Goal: Obtain resource: Download file/media

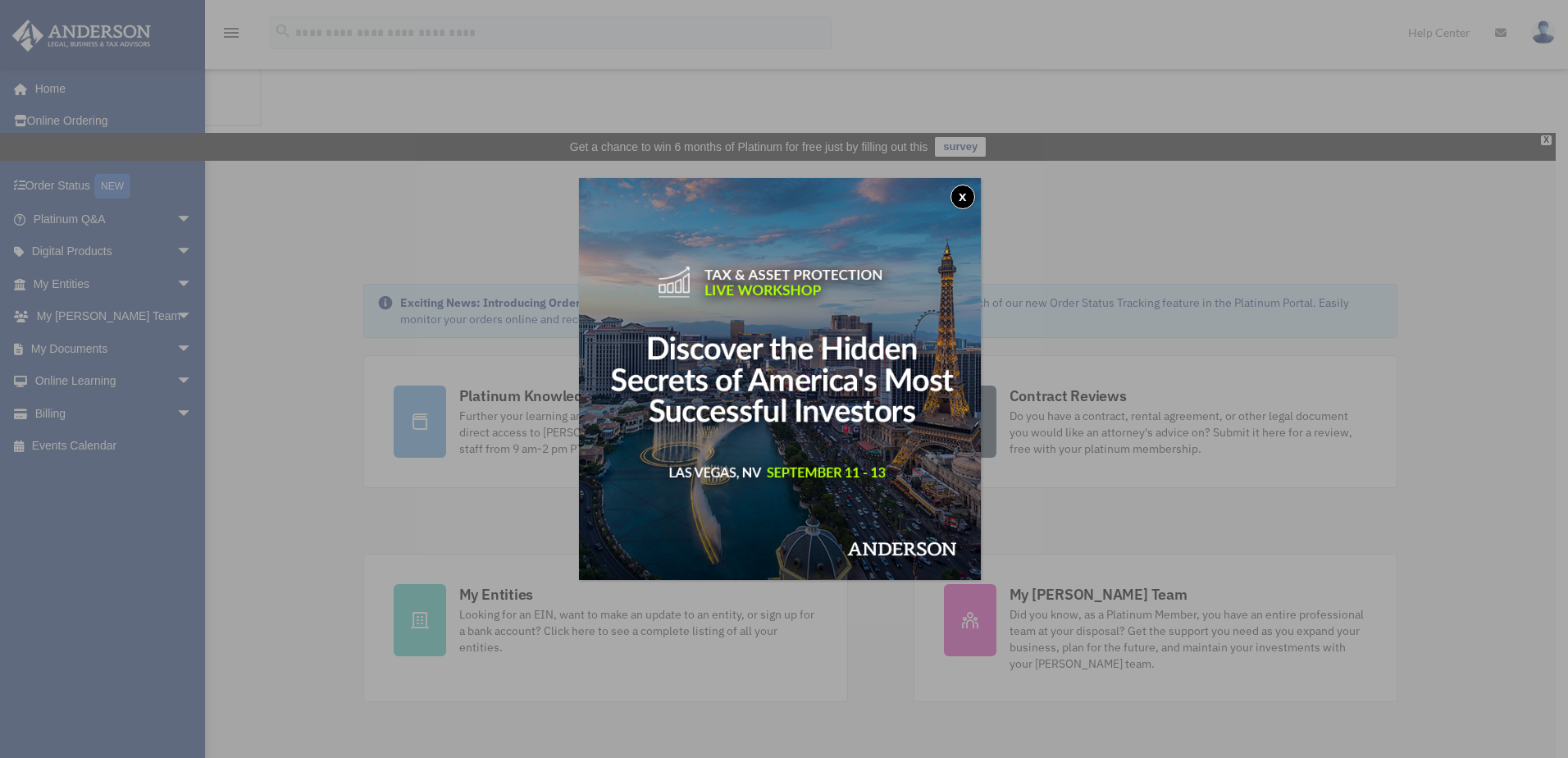
click at [972, 192] on button "x" at bounding box center [963, 197] width 25 height 25
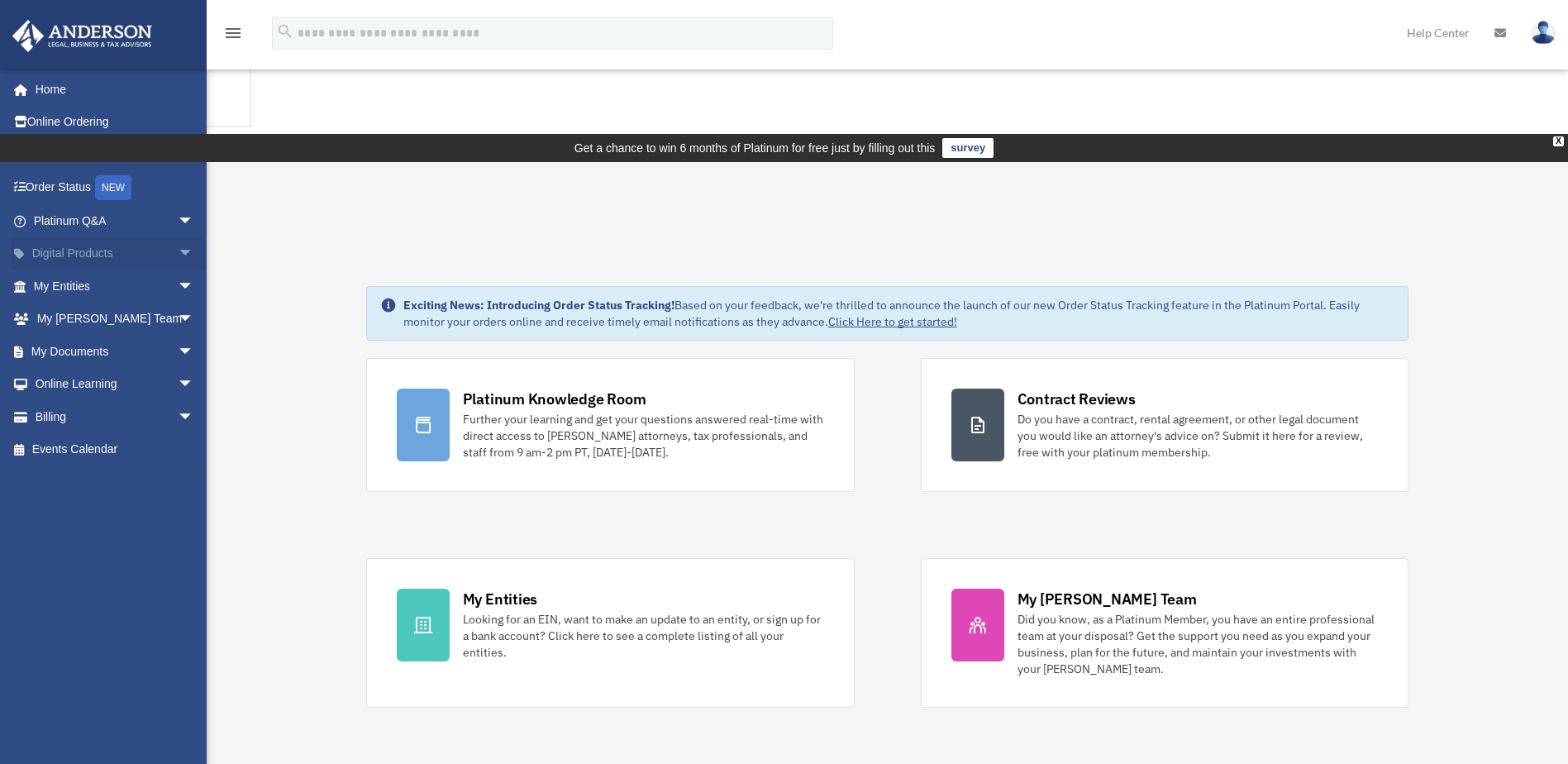
click at [178, 253] on span "arrow_drop_down" at bounding box center [194, 254] width 33 height 34
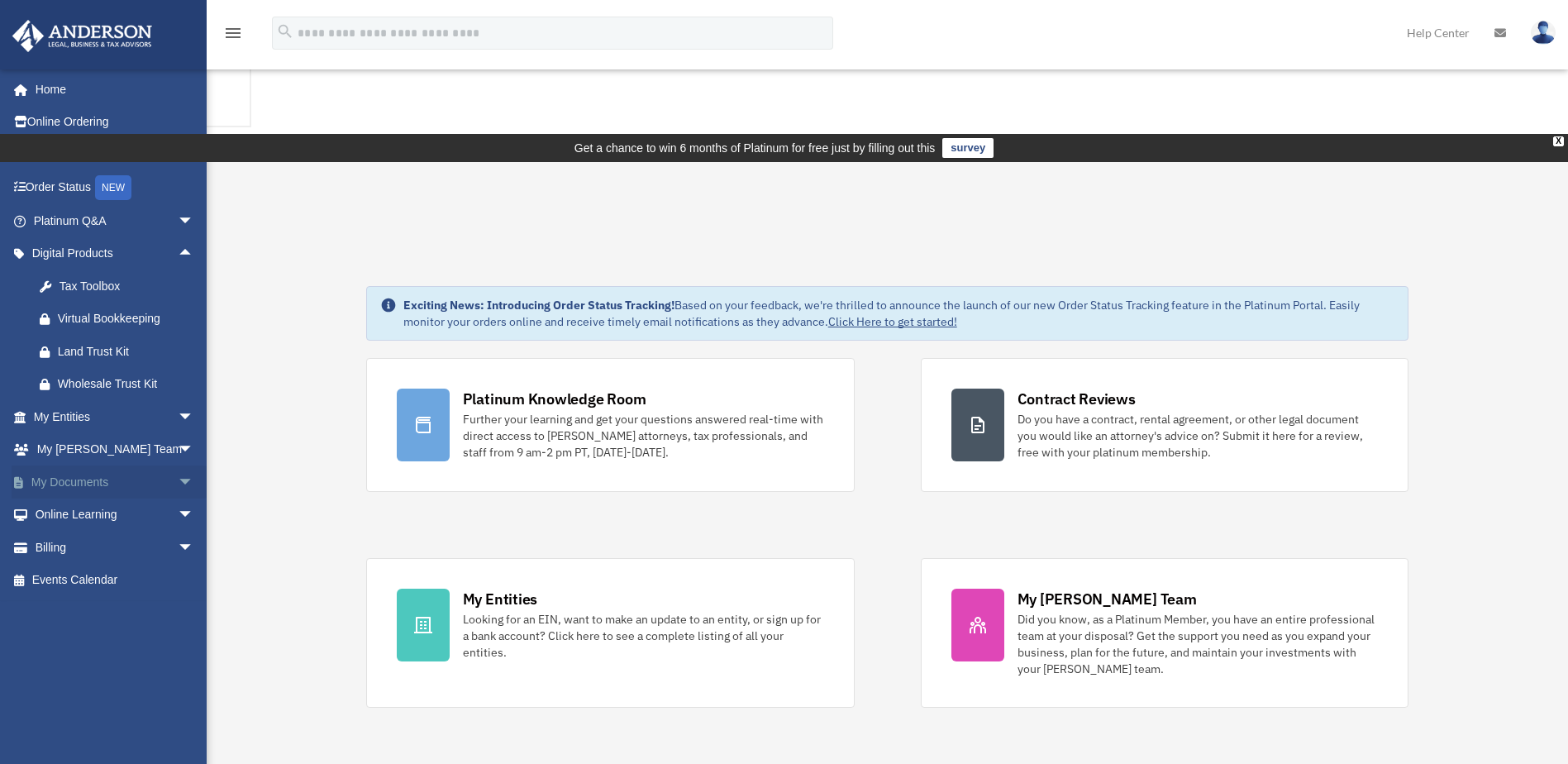
click at [178, 485] on span "arrow_drop_down" at bounding box center [194, 481] width 33 height 34
click at [68, 512] on link "Box" at bounding box center [121, 515] width 196 height 33
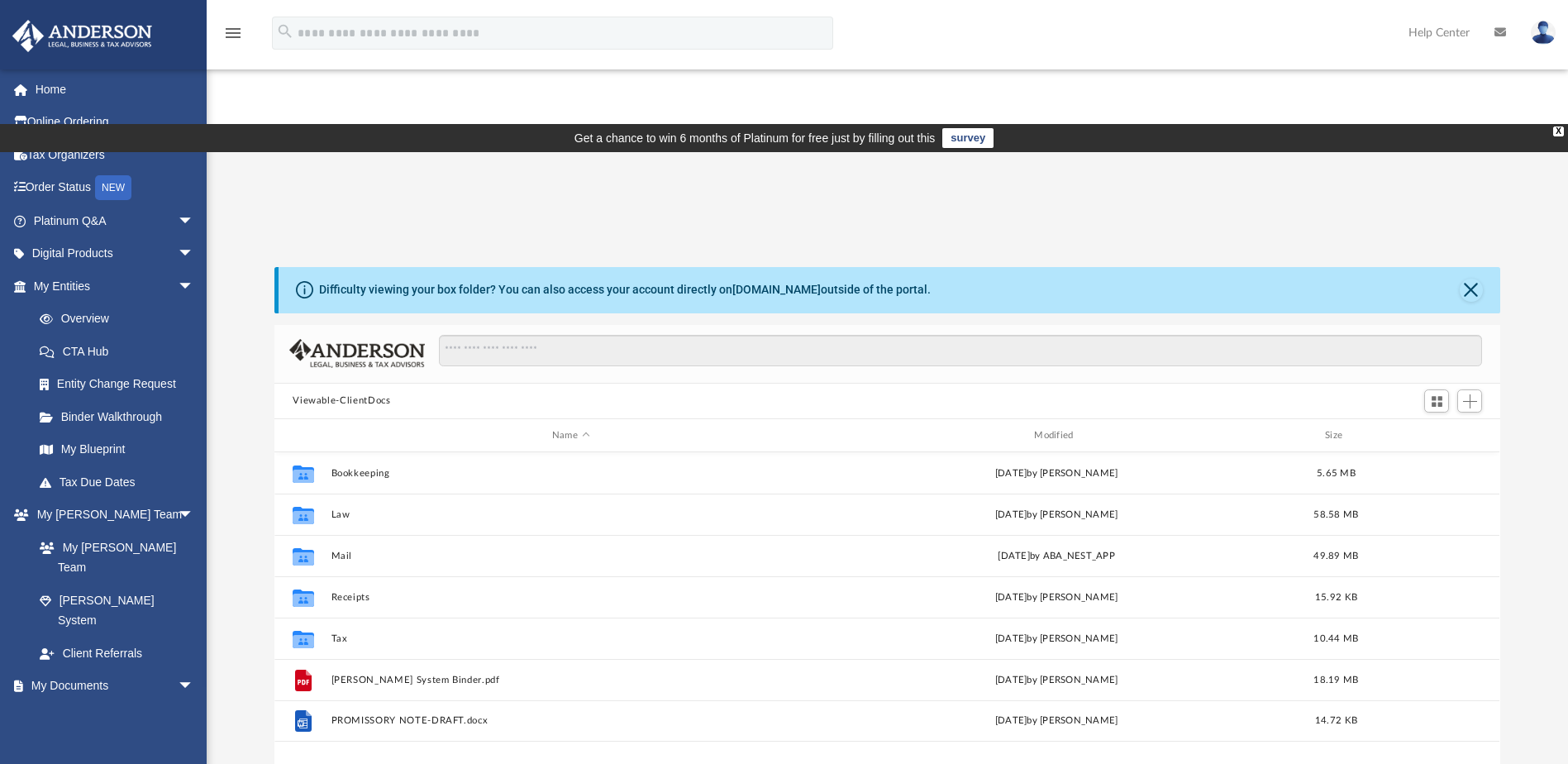
scroll to position [13, 13]
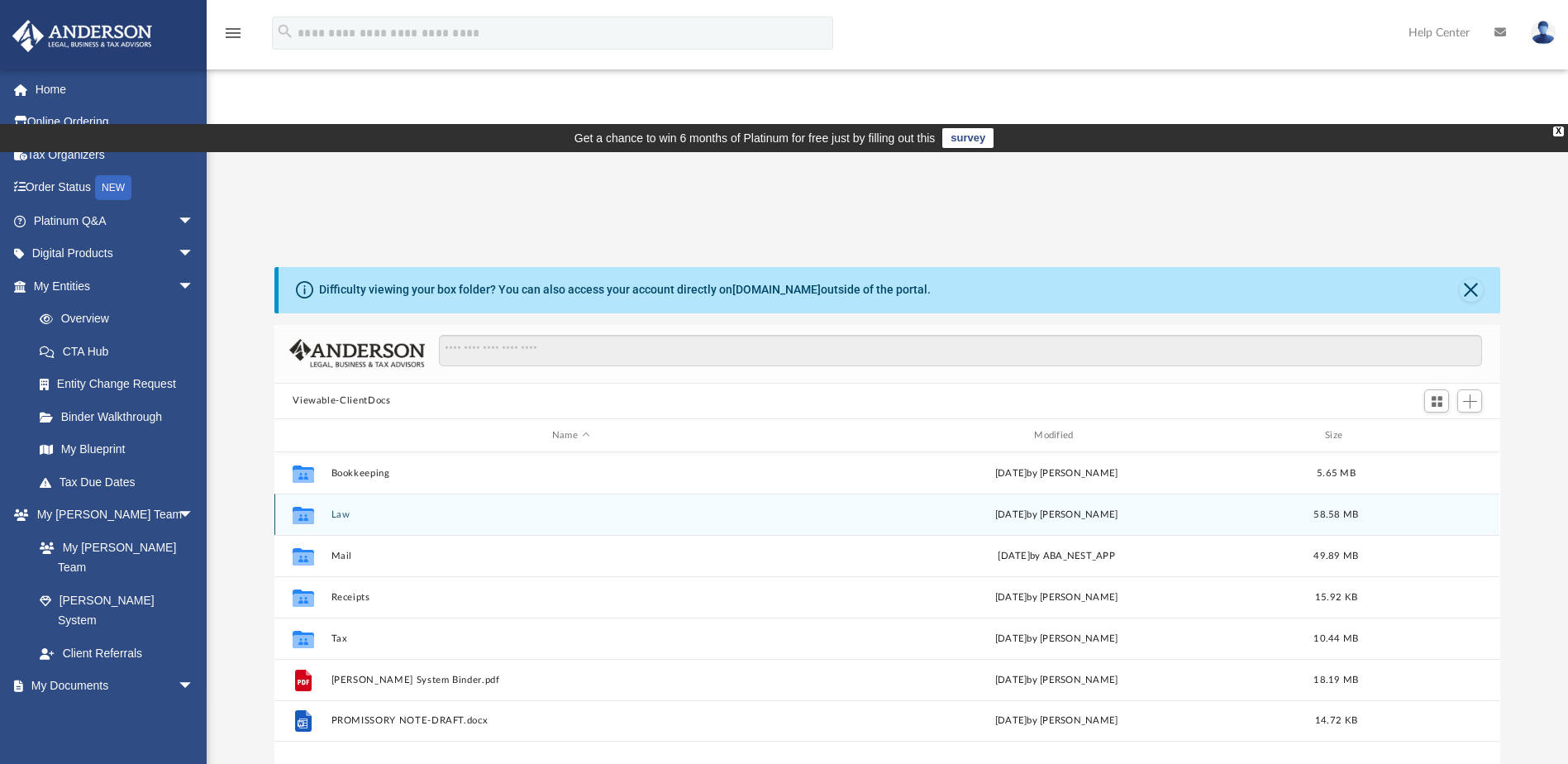
click at [330, 494] on div "Collaborated Folder Law Thu Dec 19 2024 by Randall Ritchie 58.58 MB" at bounding box center [887, 514] width 1225 height 41
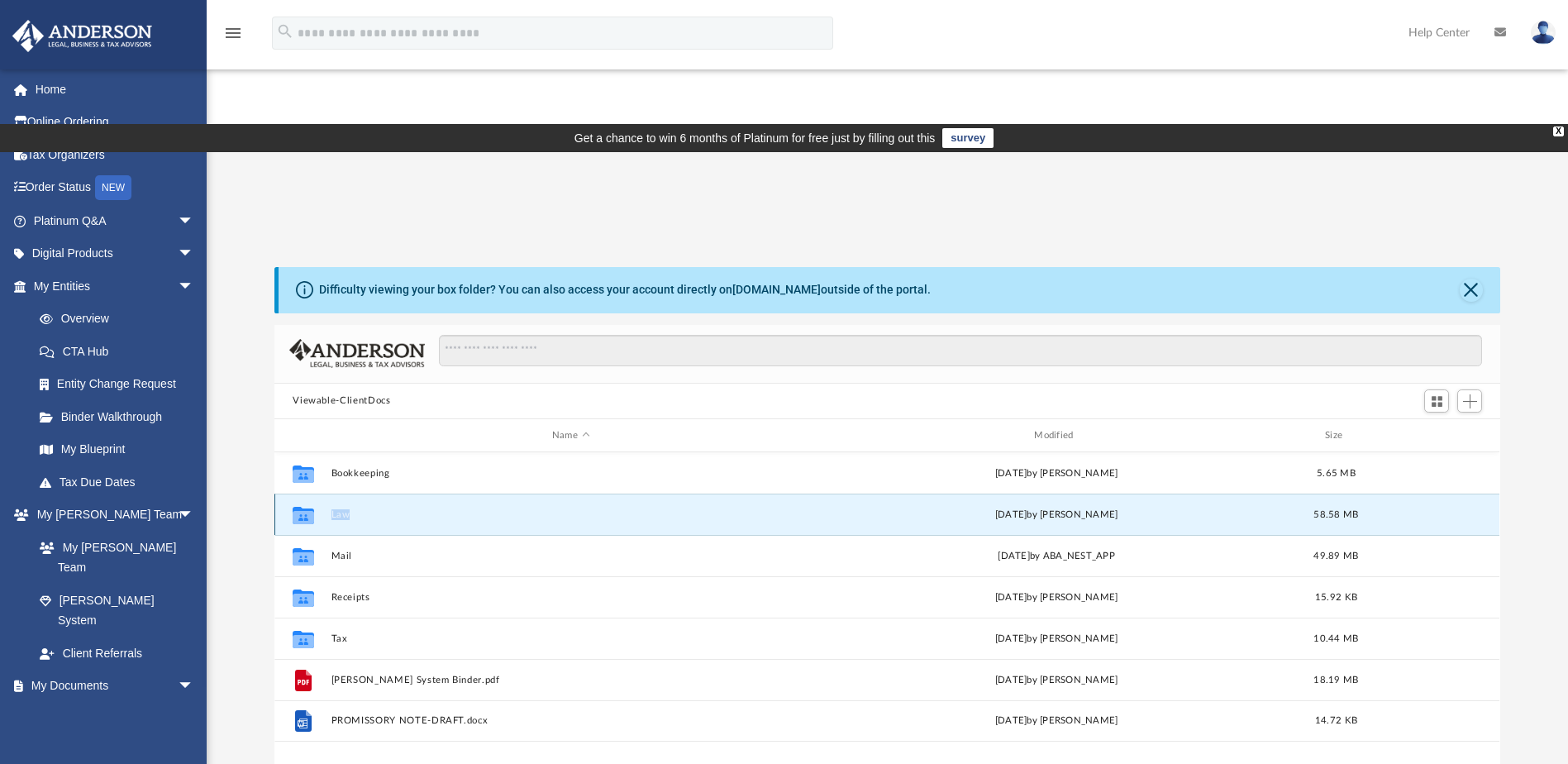
click at [330, 494] on div "Collaborated Folder Law Thu Dec 19 2024 by Randall Ritchie 58.58 MB" at bounding box center [887, 514] width 1225 height 41
click at [333, 509] on button "Law" at bounding box center [571, 514] width 478 height 11
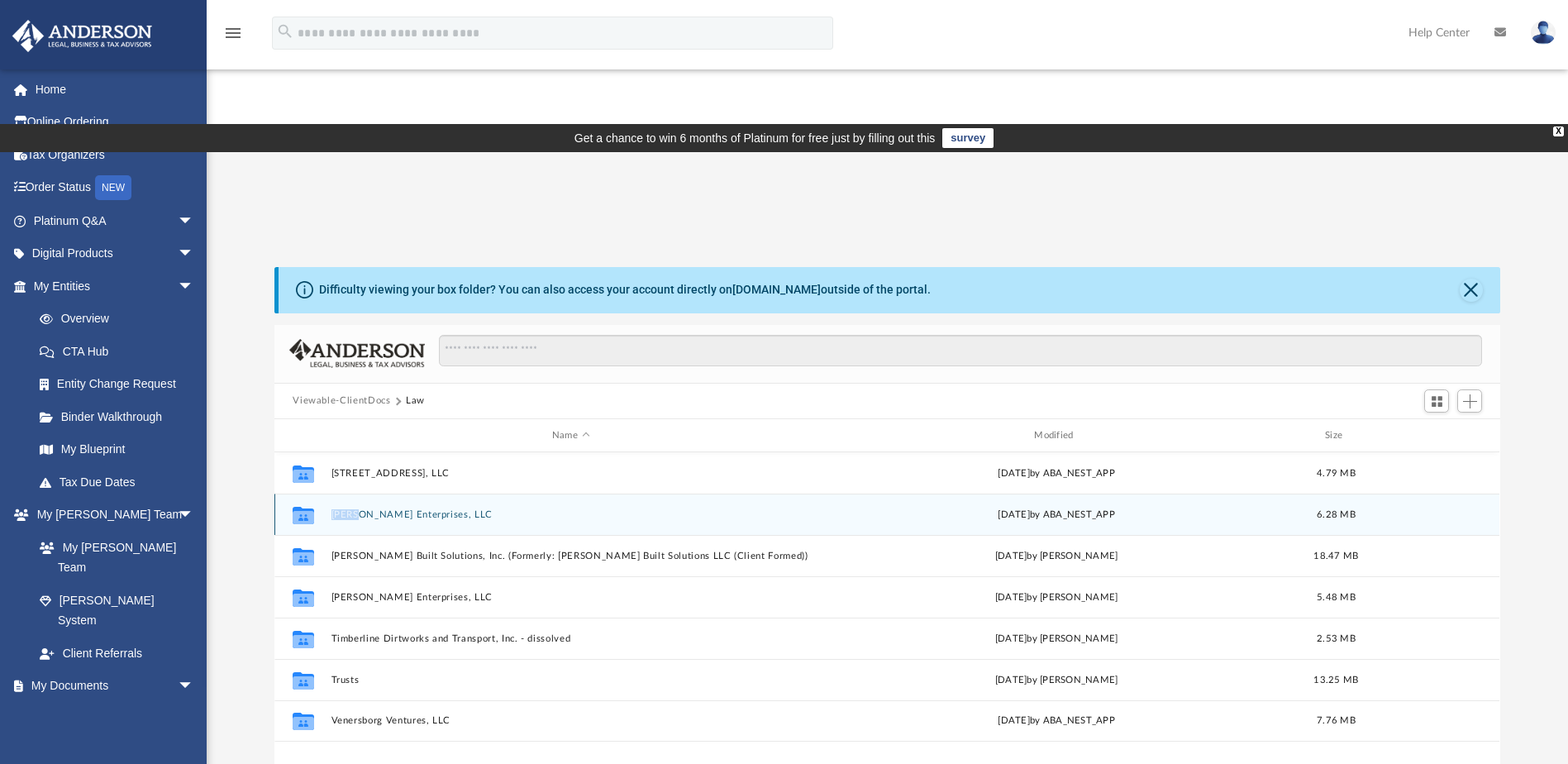
drag, startPoint x: 333, startPoint y: 391, endPoint x: 310, endPoint y: 382, distance: 24.7
click at [310, 502] on icon "Collaborated Folder" at bounding box center [304, 515] width 27 height 27
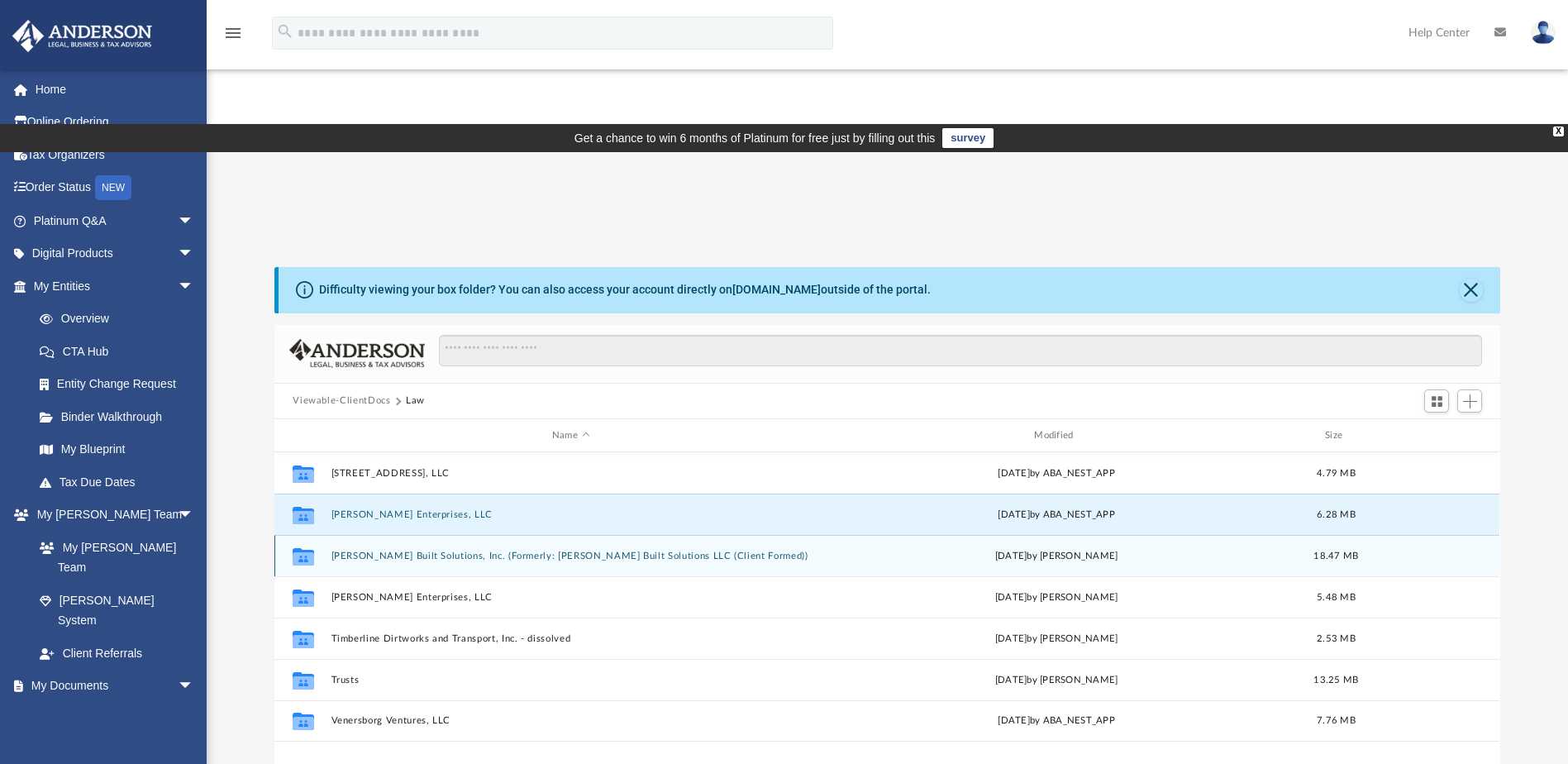
click at [442, 535] on div "Collaborated Folder Sampson Built Solutions, Inc. (Formerly: Sampson Built Solu…" at bounding box center [887, 555] width 1225 height 41
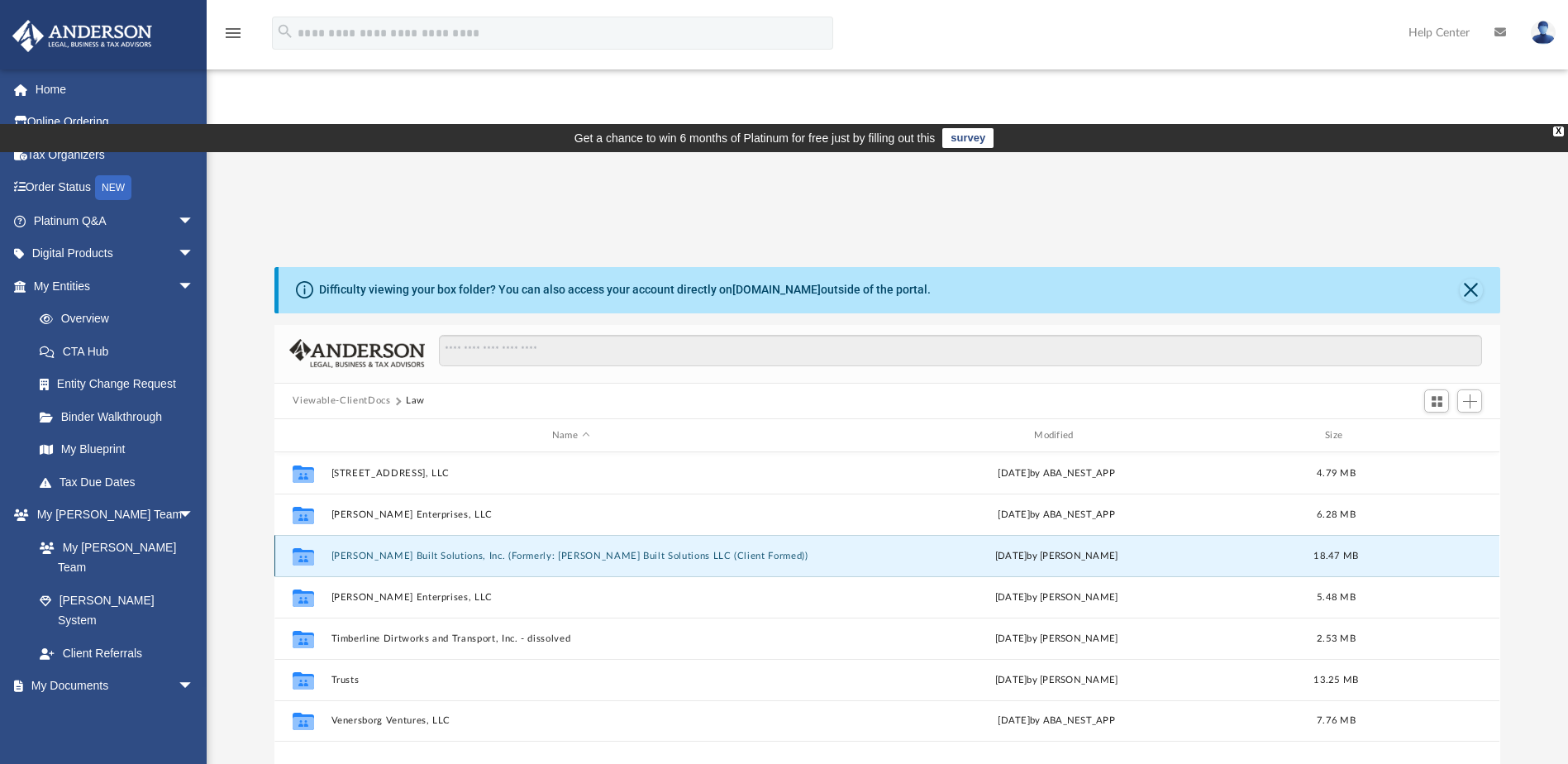
click at [513, 535] on div "Collaborated Folder Sampson Built Solutions, Inc. (Formerly: Sampson Built Solu…" at bounding box center [887, 555] width 1225 height 41
click at [364, 551] on button "Sampson Built Solutions, Inc. (Formerly: Sampson Built Solutions LLC (Client Fo…" at bounding box center [571, 555] width 478 height 11
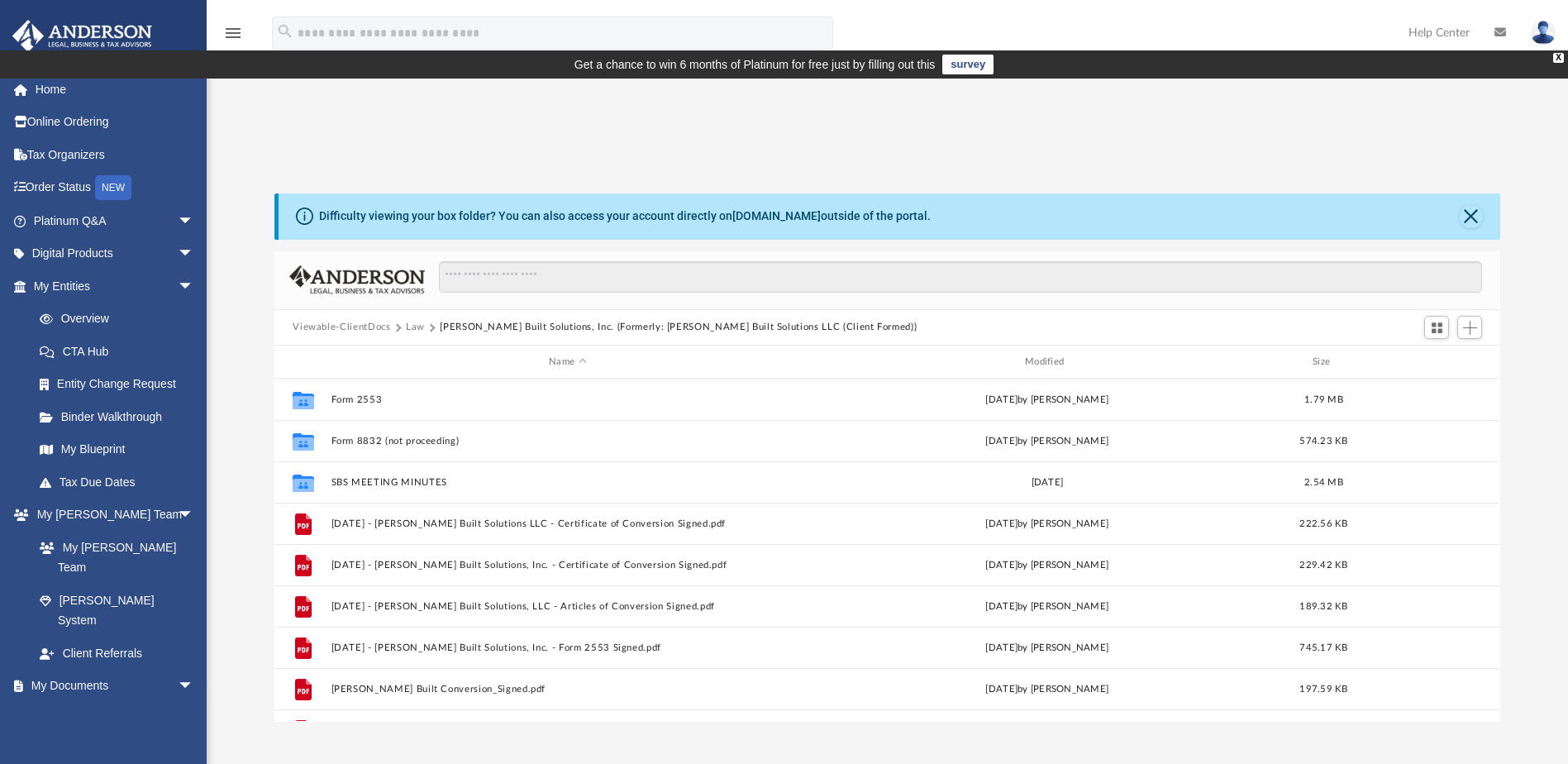
scroll to position [0, 0]
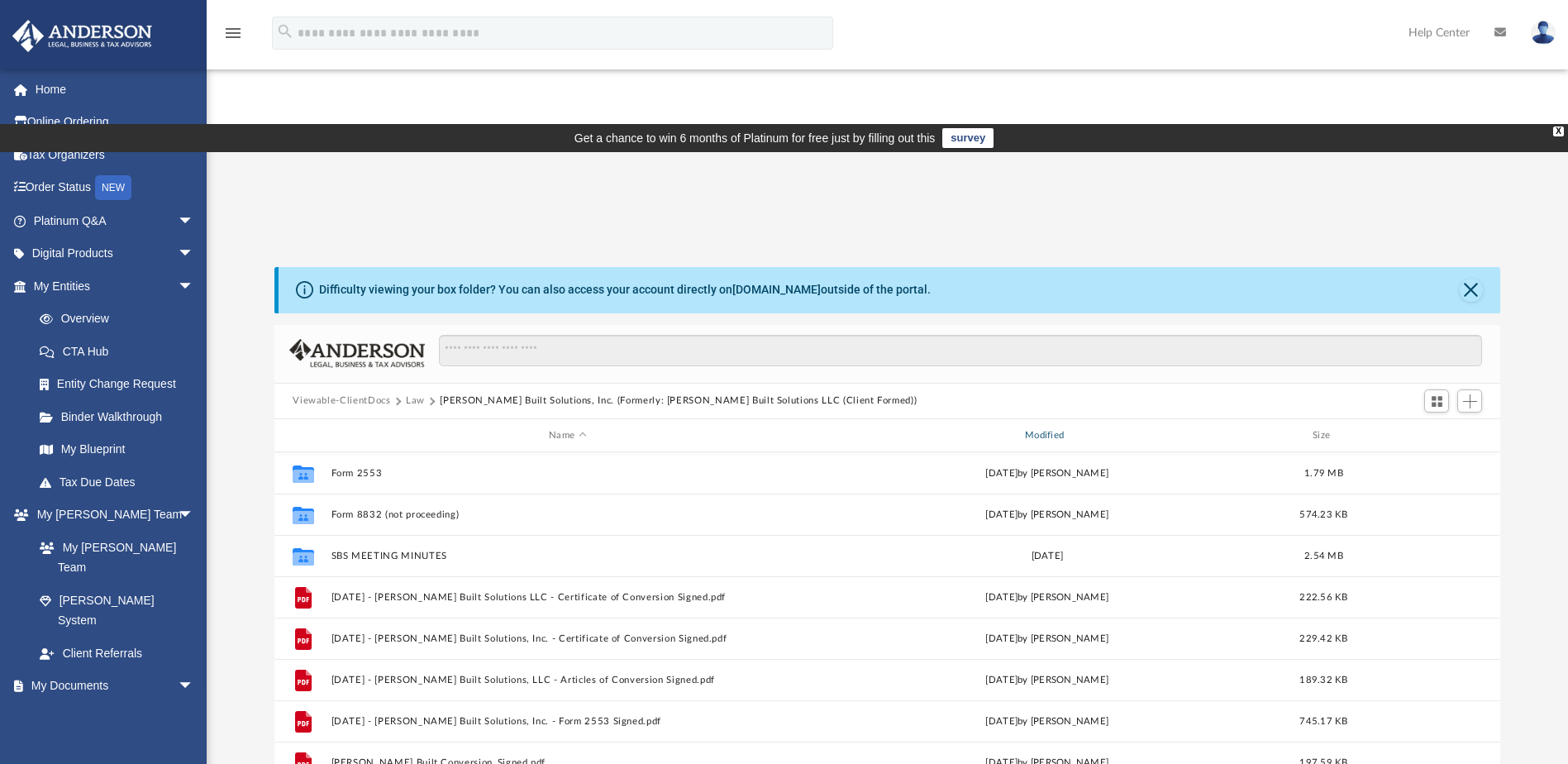
click at [1050, 429] on div "Modified" at bounding box center [1047, 435] width 473 height 14
click at [1469, 394] on span "Add" at bounding box center [1470, 401] width 14 height 14
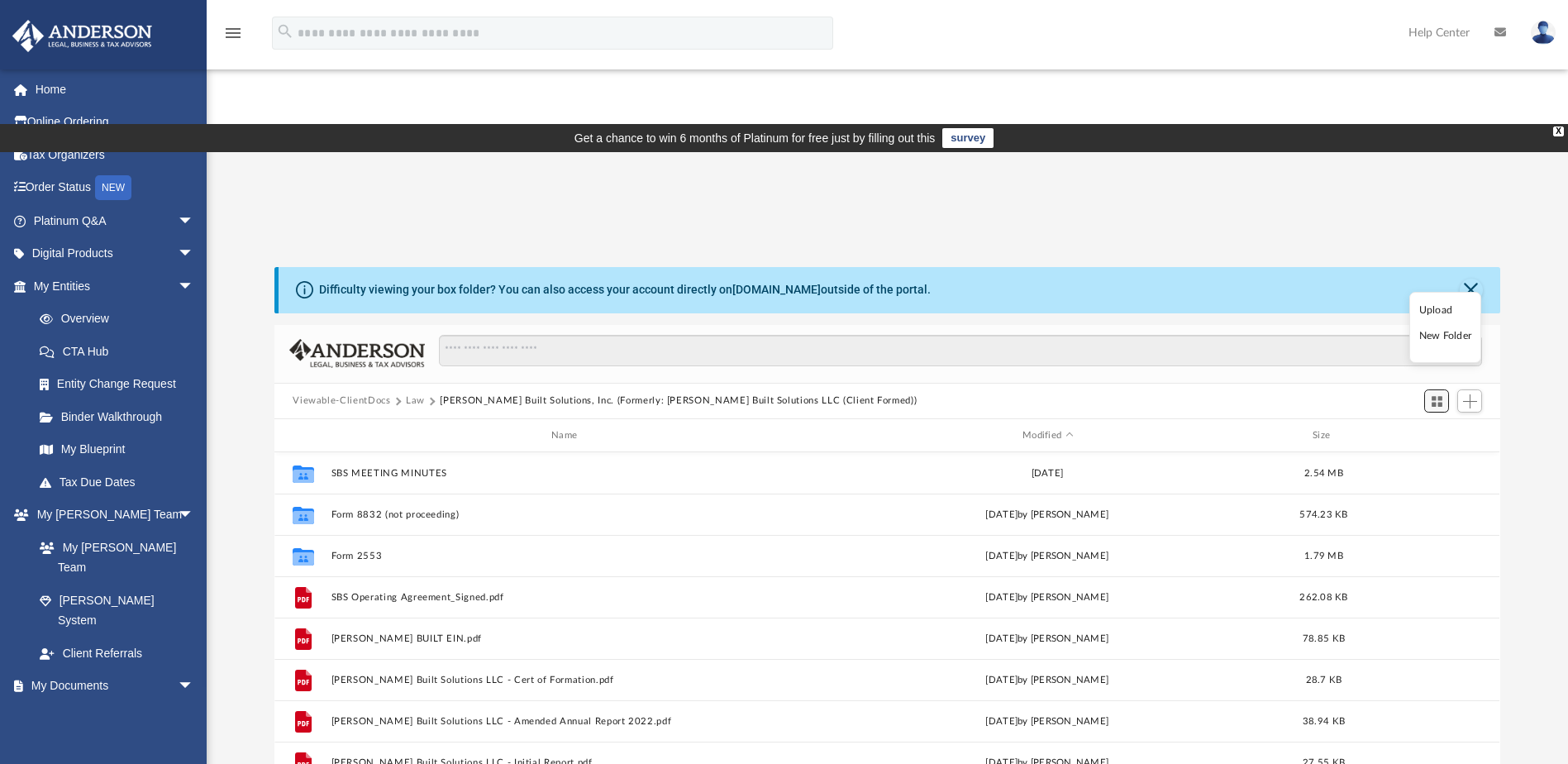
click at [1440, 394] on span "Switch to Grid View" at bounding box center [1436, 401] width 14 height 14
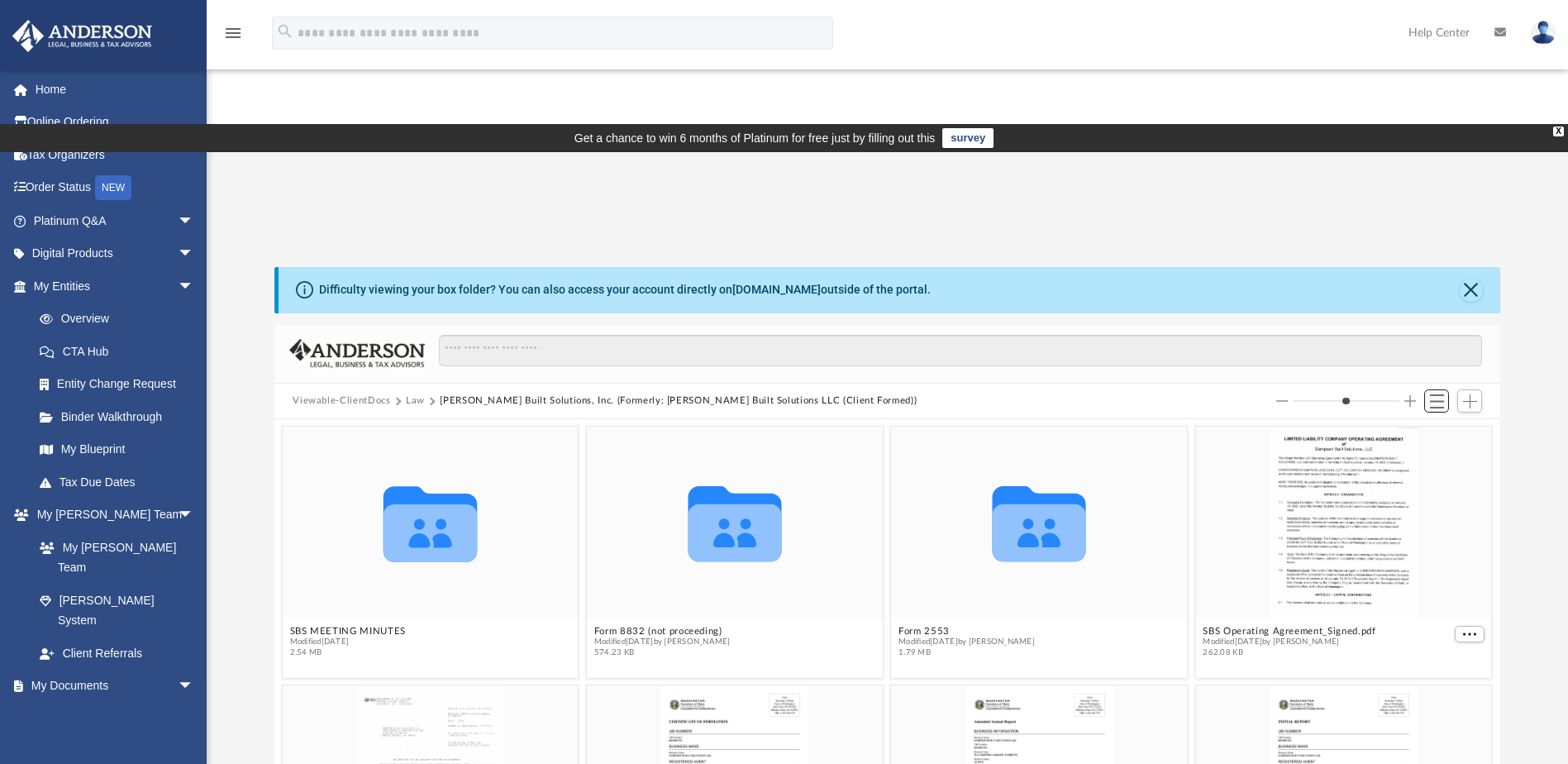
scroll to position [364, 1213]
click at [1440, 394] on span "Switch to List View" at bounding box center [1436, 401] width 14 height 14
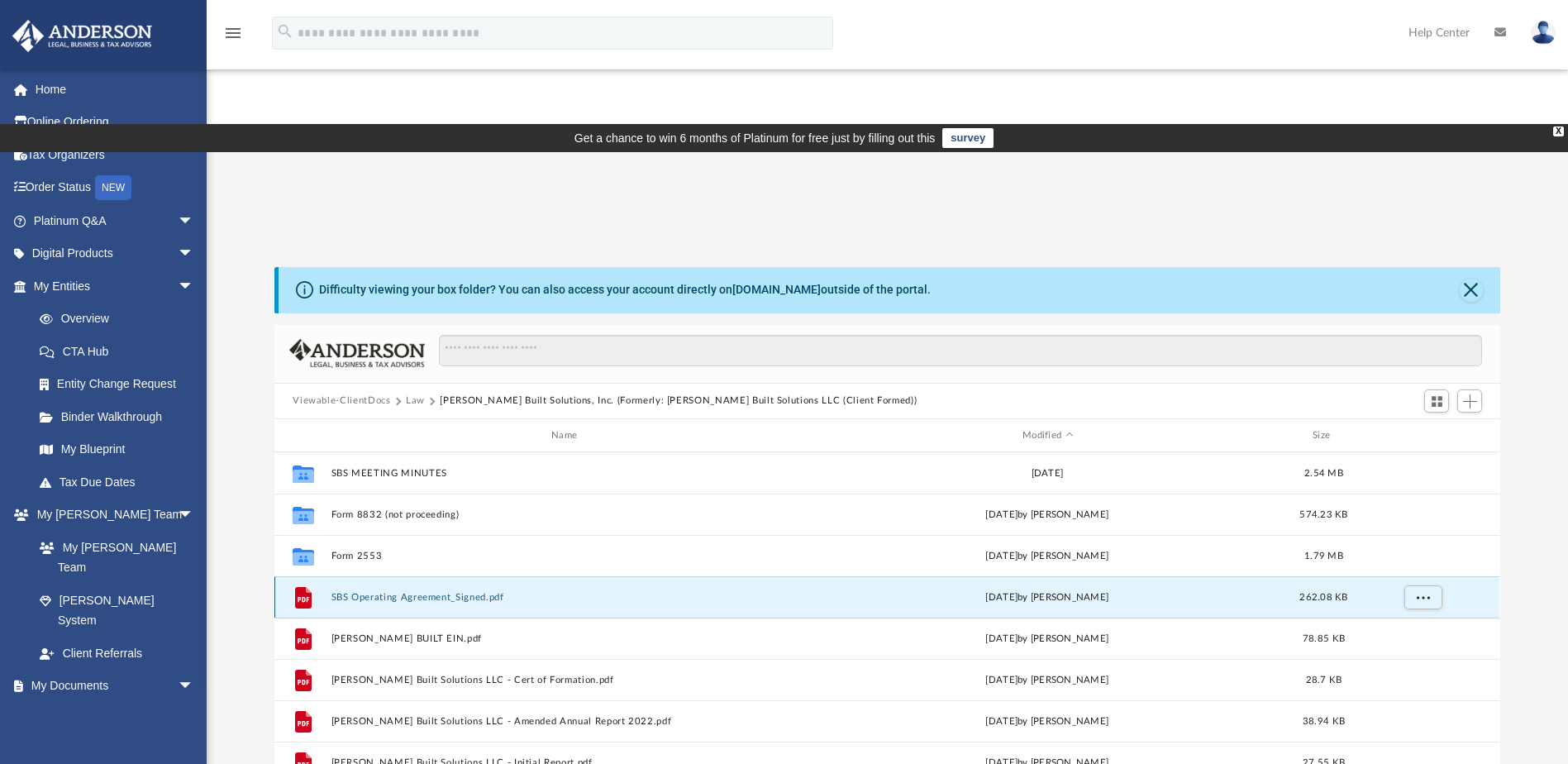
click at [448, 592] on button "SBS Operating Agreement_Signed.pdf" at bounding box center [568, 597] width 473 height 11
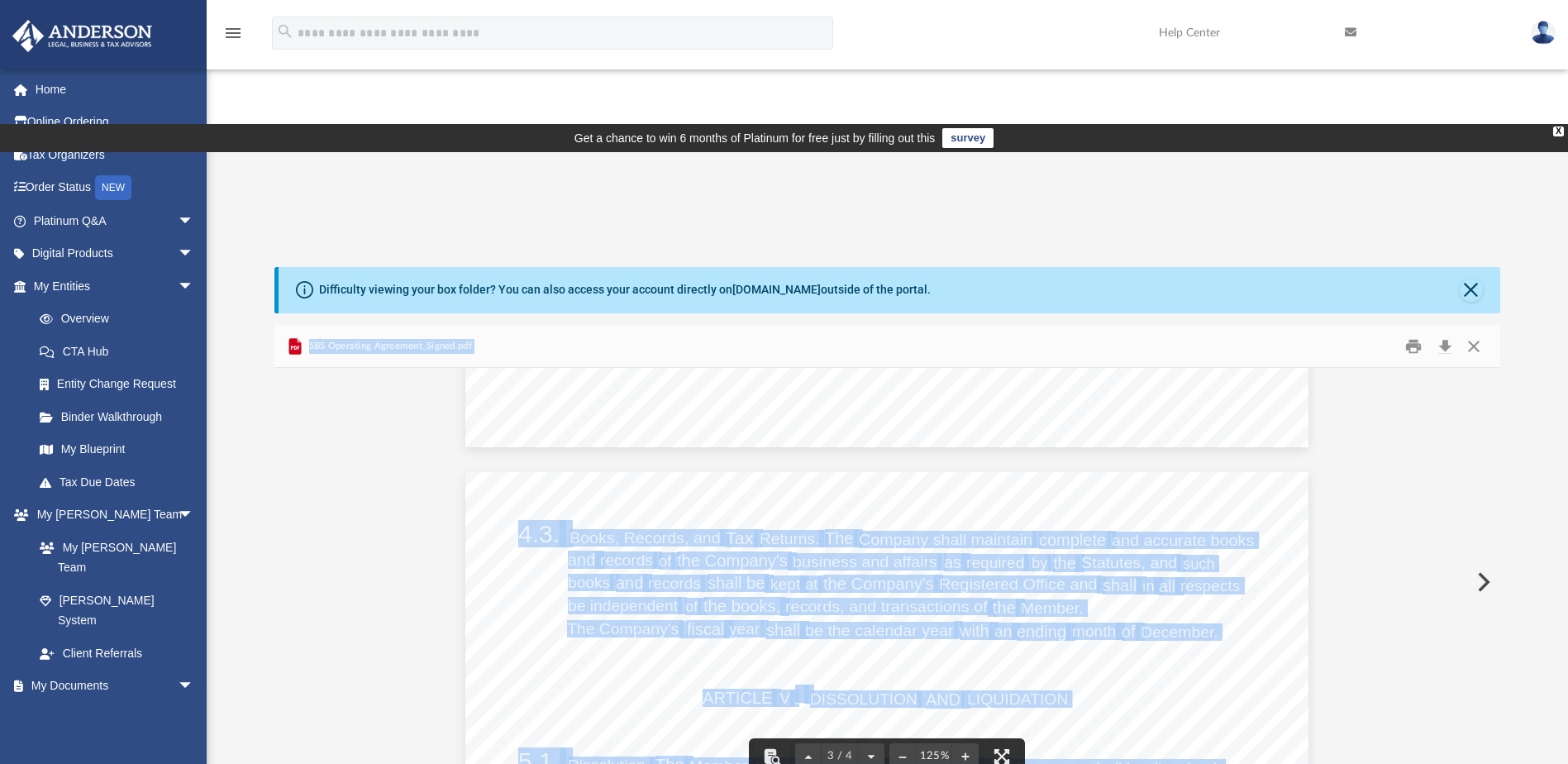
scroll to position [2315, 0]
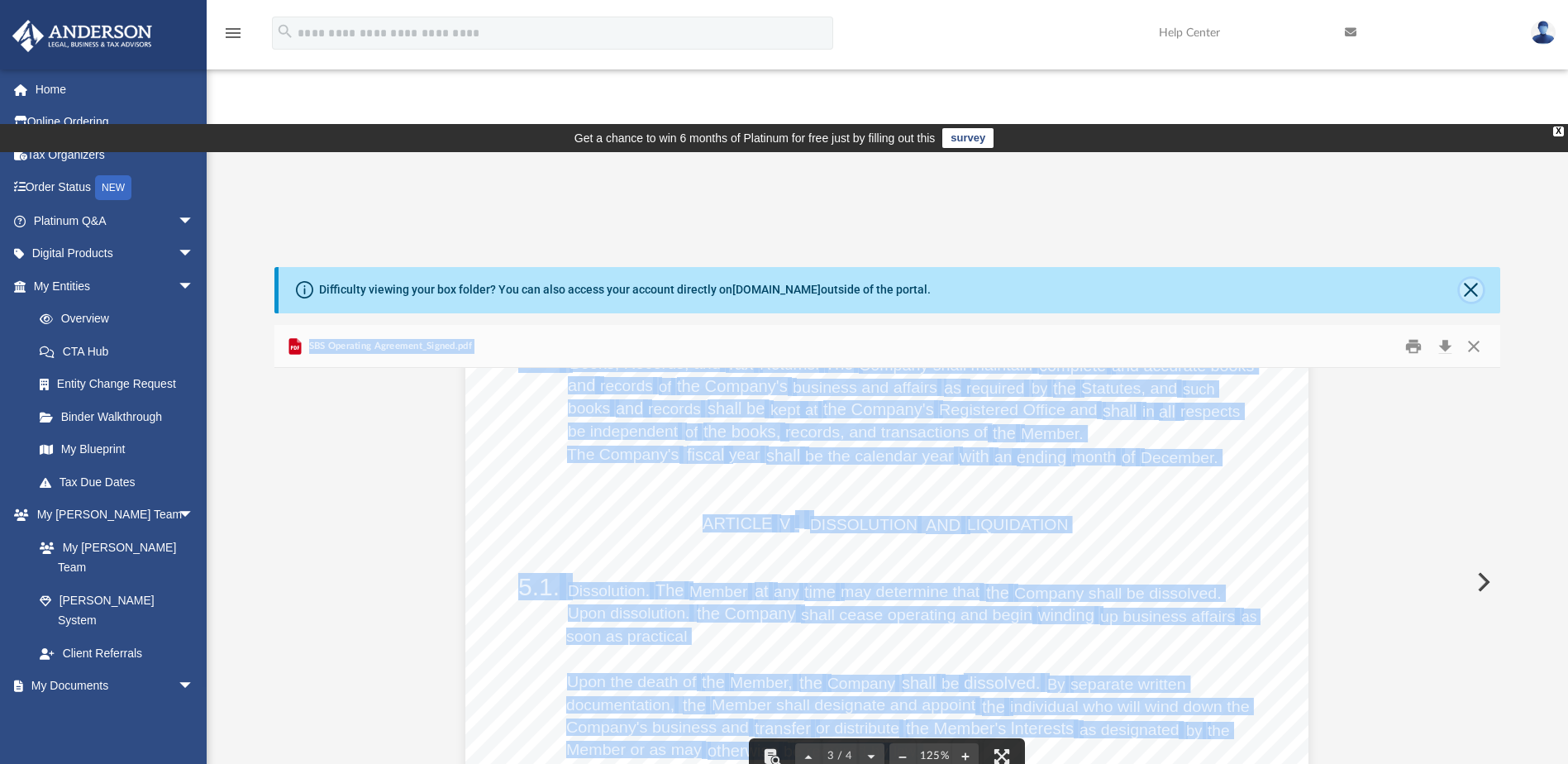
click at [1467, 279] on button "Close" at bounding box center [1471, 290] width 23 height 23
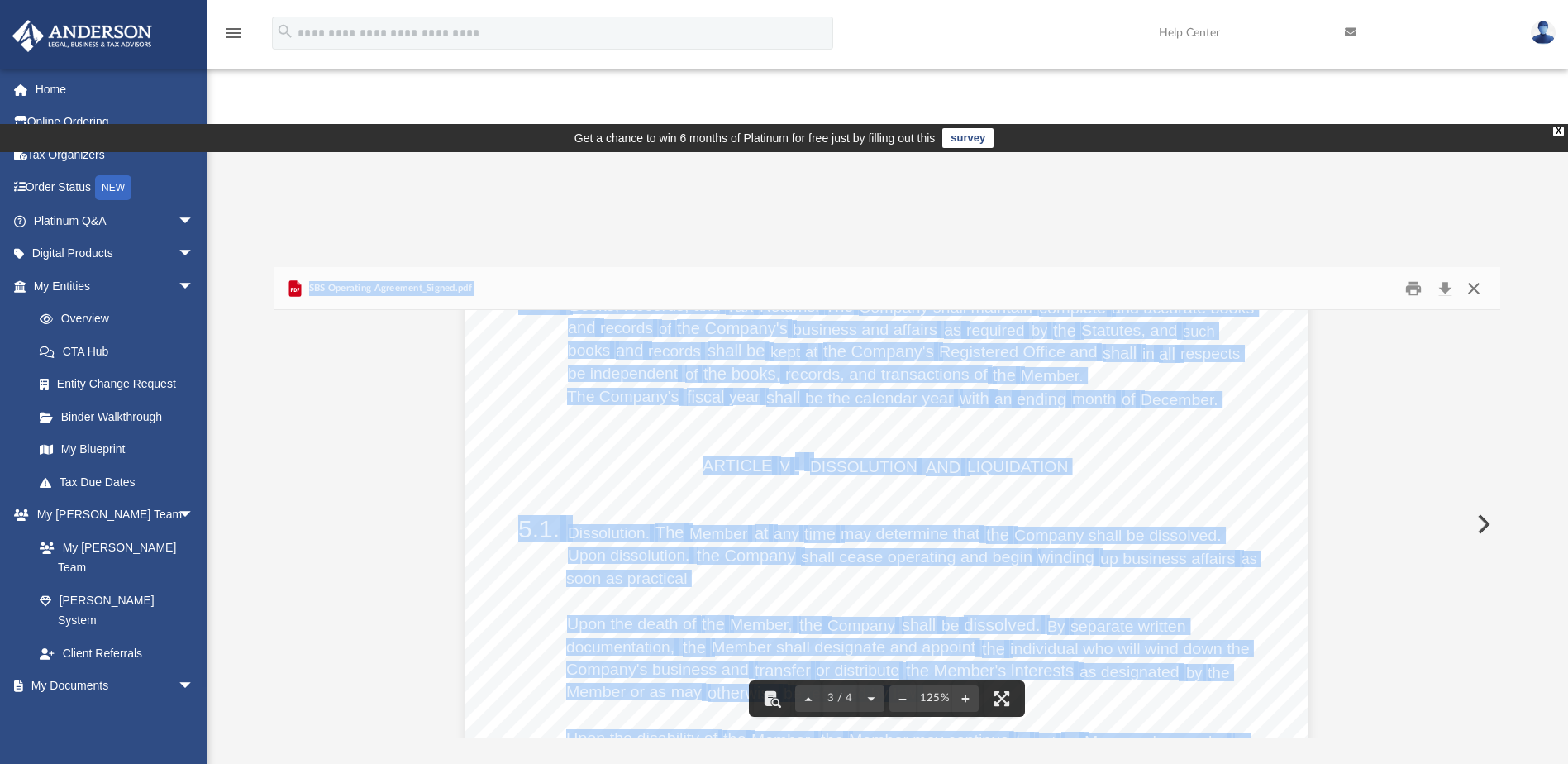
click at [1474, 275] on button "Close" at bounding box center [1473, 287] width 30 height 26
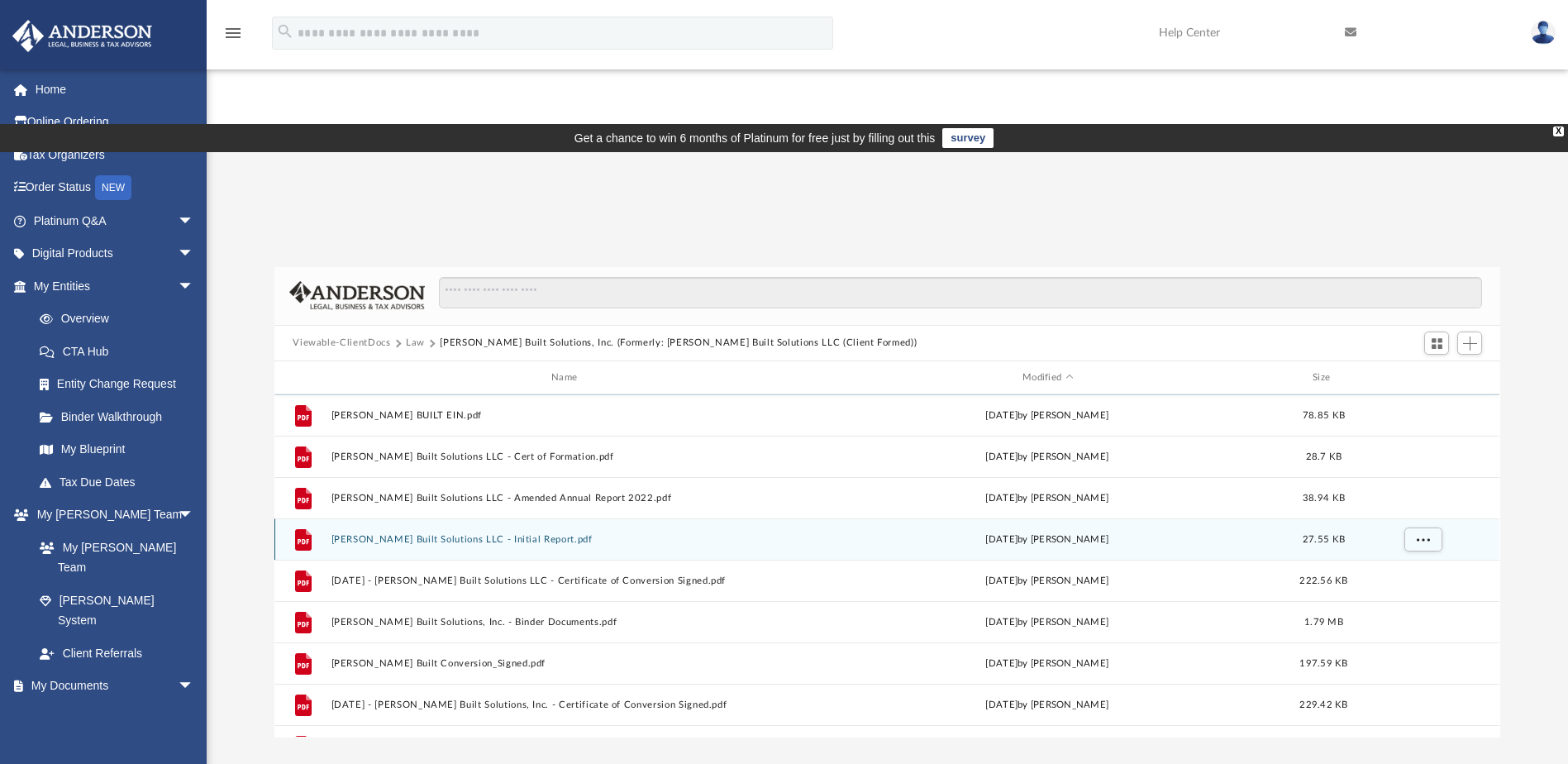
scroll to position [248, 0]
click at [441, 534] on button "Sampson Built Solutions, Inc. - Binder Documents.pdf" at bounding box center [568, 539] width 473 height 11
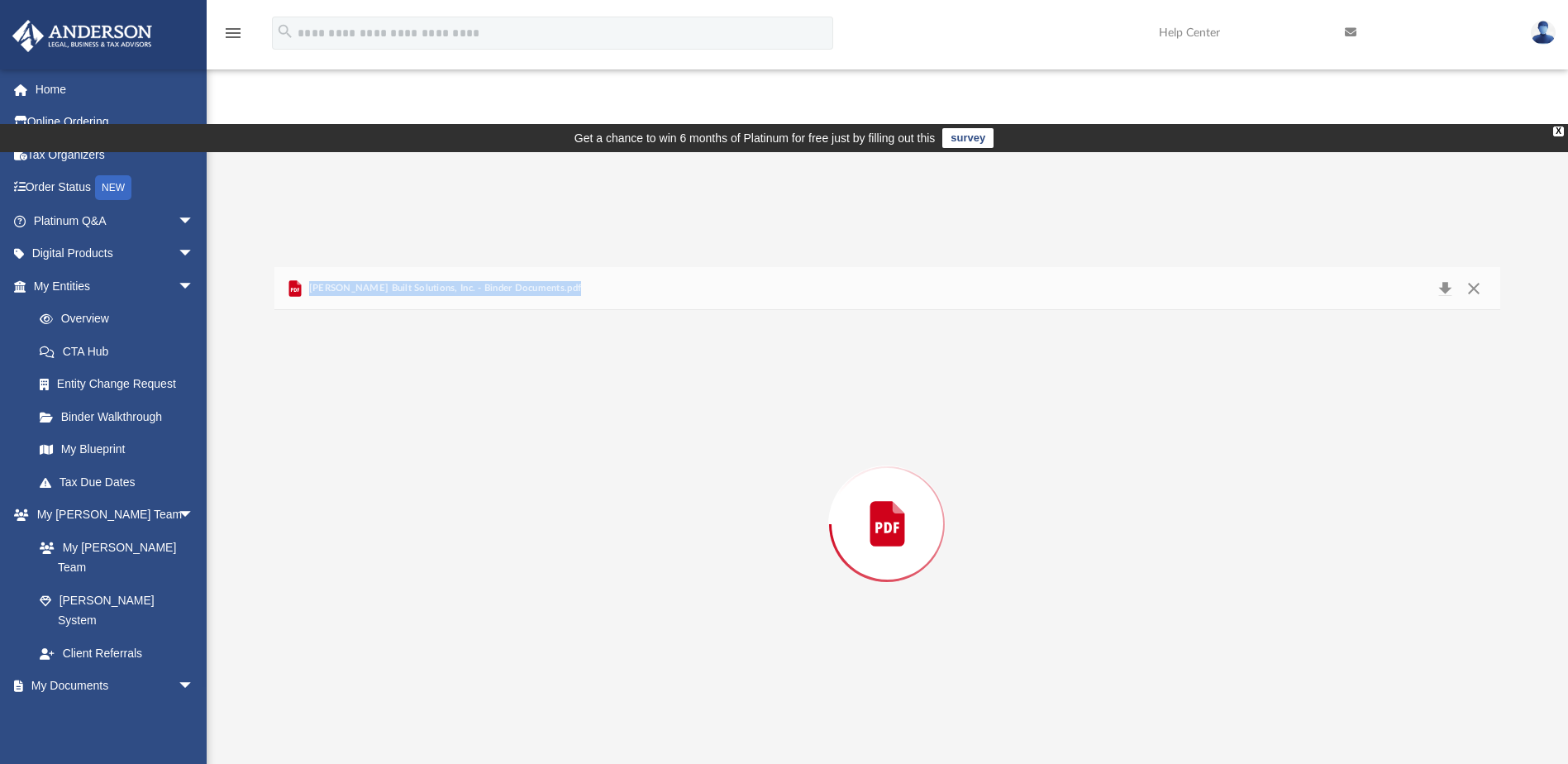
click at [441, 416] on div "Preview" at bounding box center [887, 524] width 1225 height 427
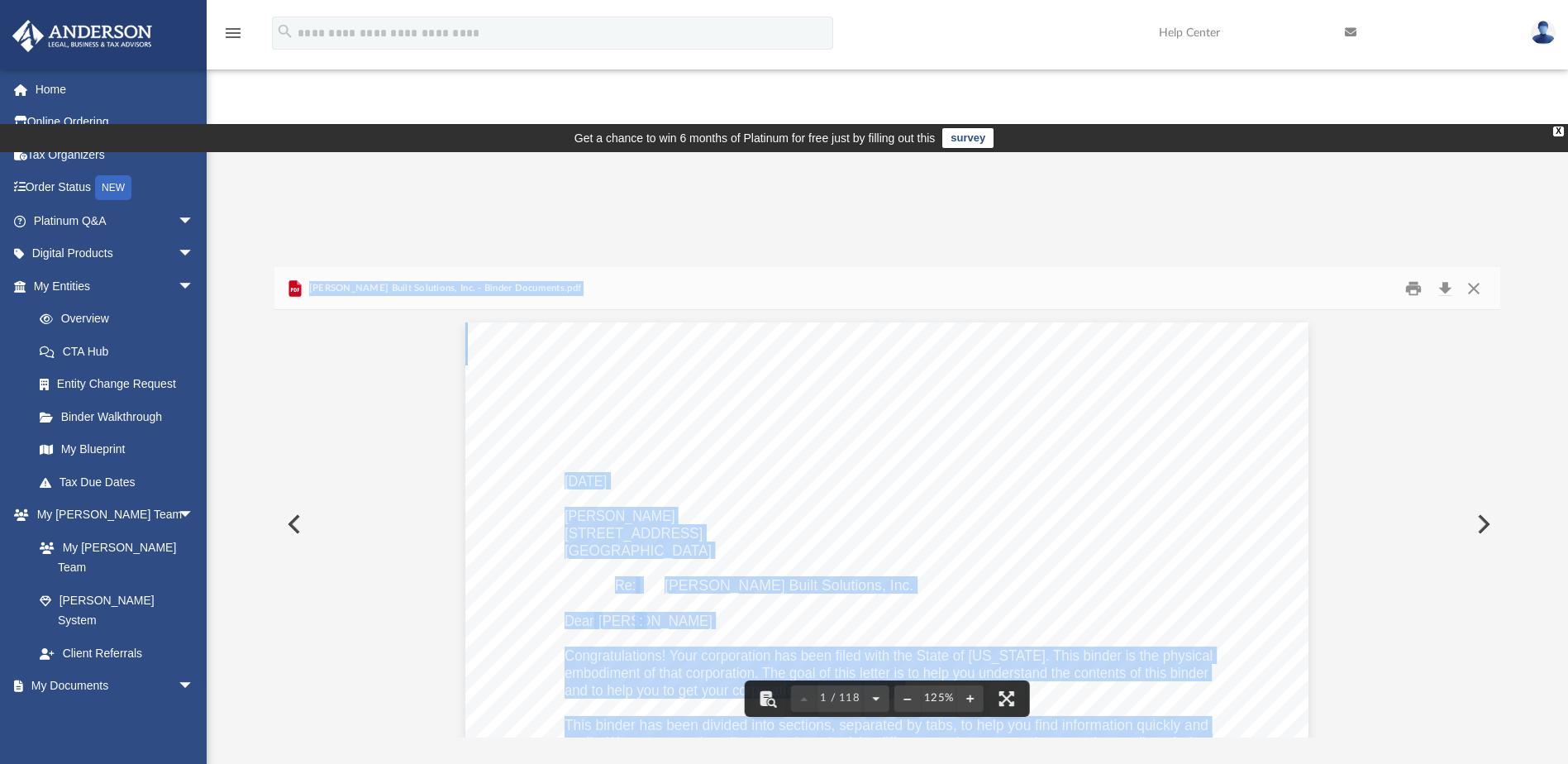
click at [1473, 275] on button "Close" at bounding box center [1473, 287] width 30 height 26
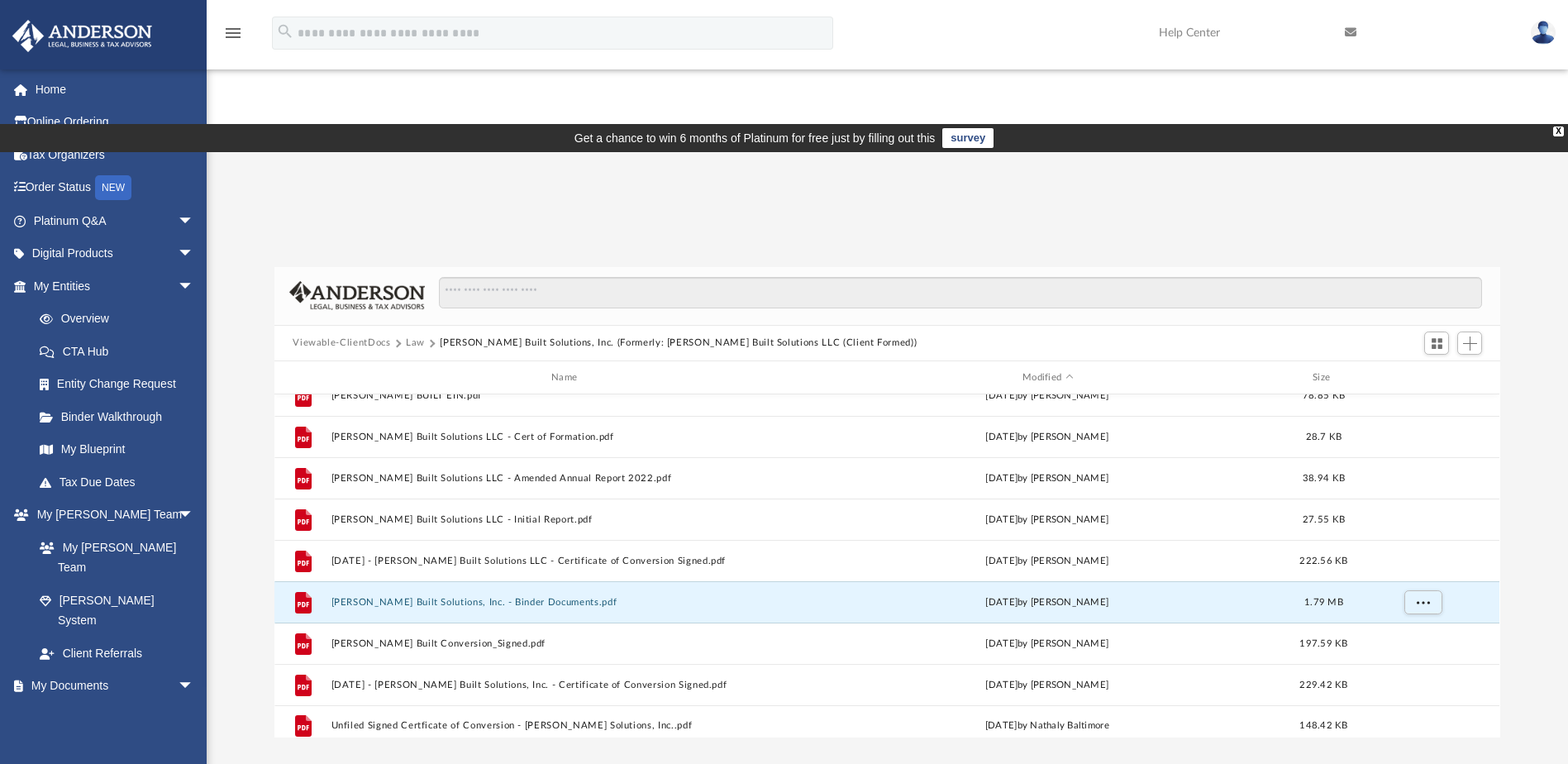
scroll to position [0, 0]
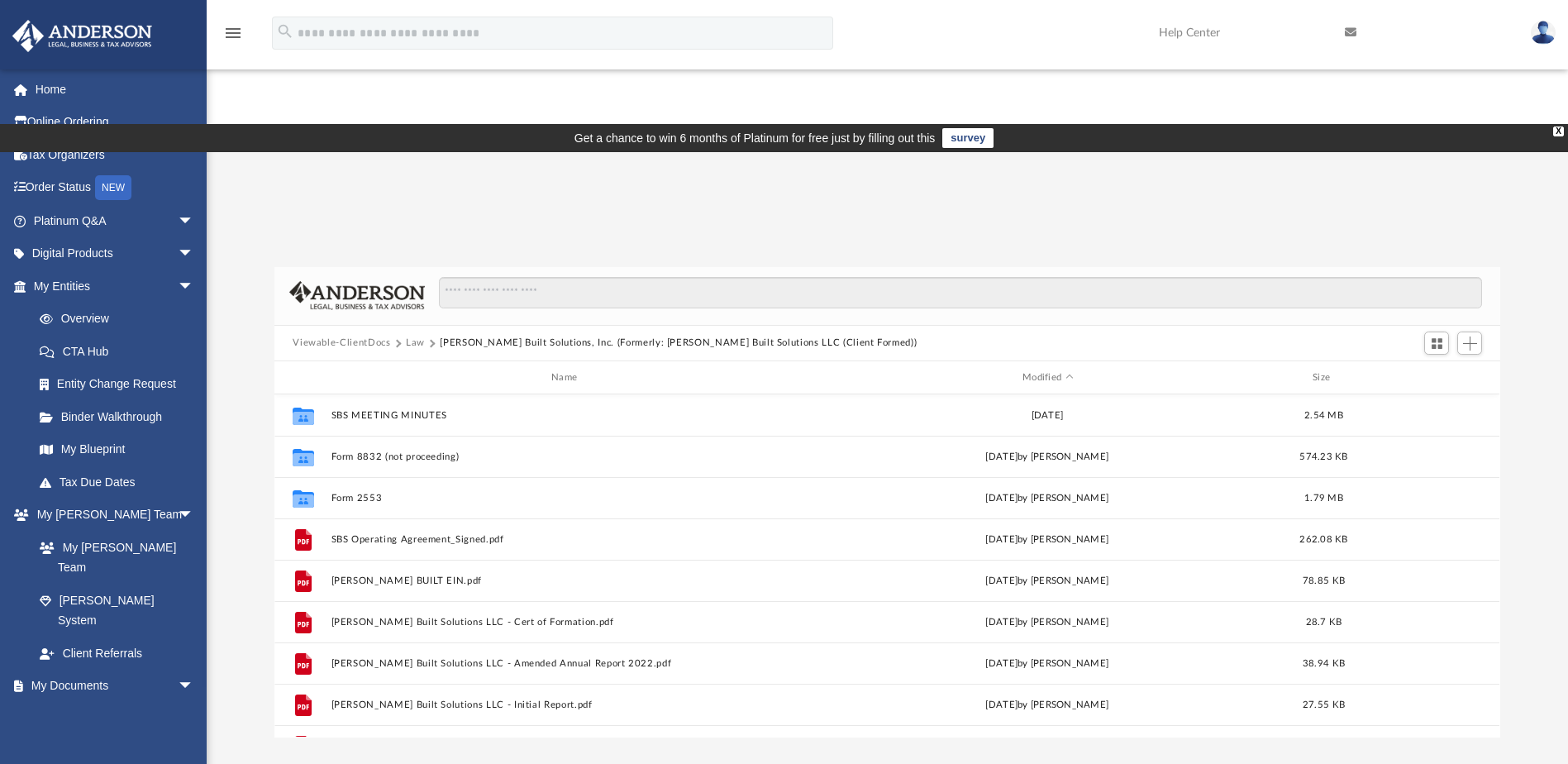
click at [415, 335] on button "Law" at bounding box center [415, 342] width 19 height 14
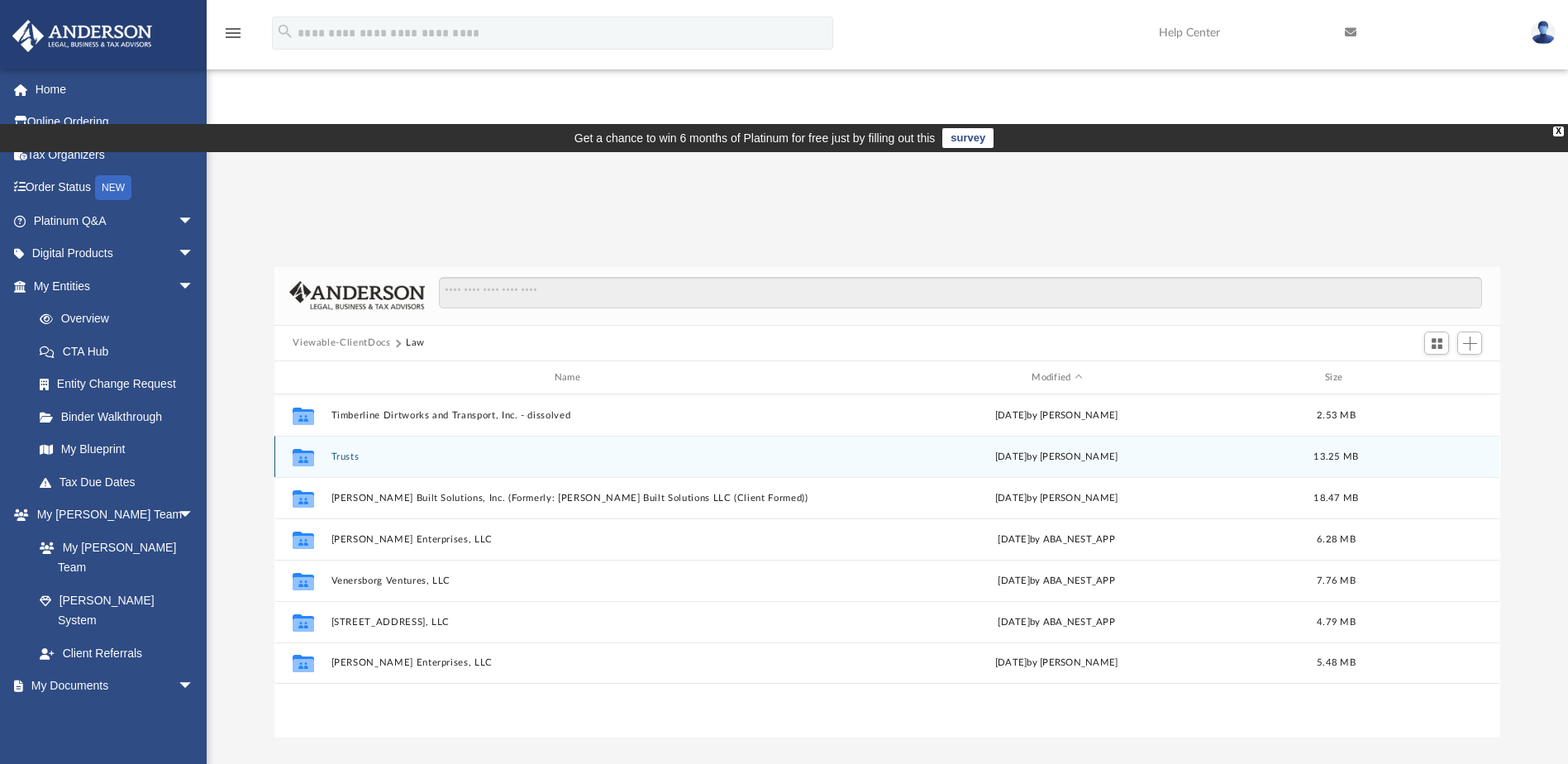
click at [346, 452] on button "Trusts" at bounding box center [571, 456] width 478 height 11
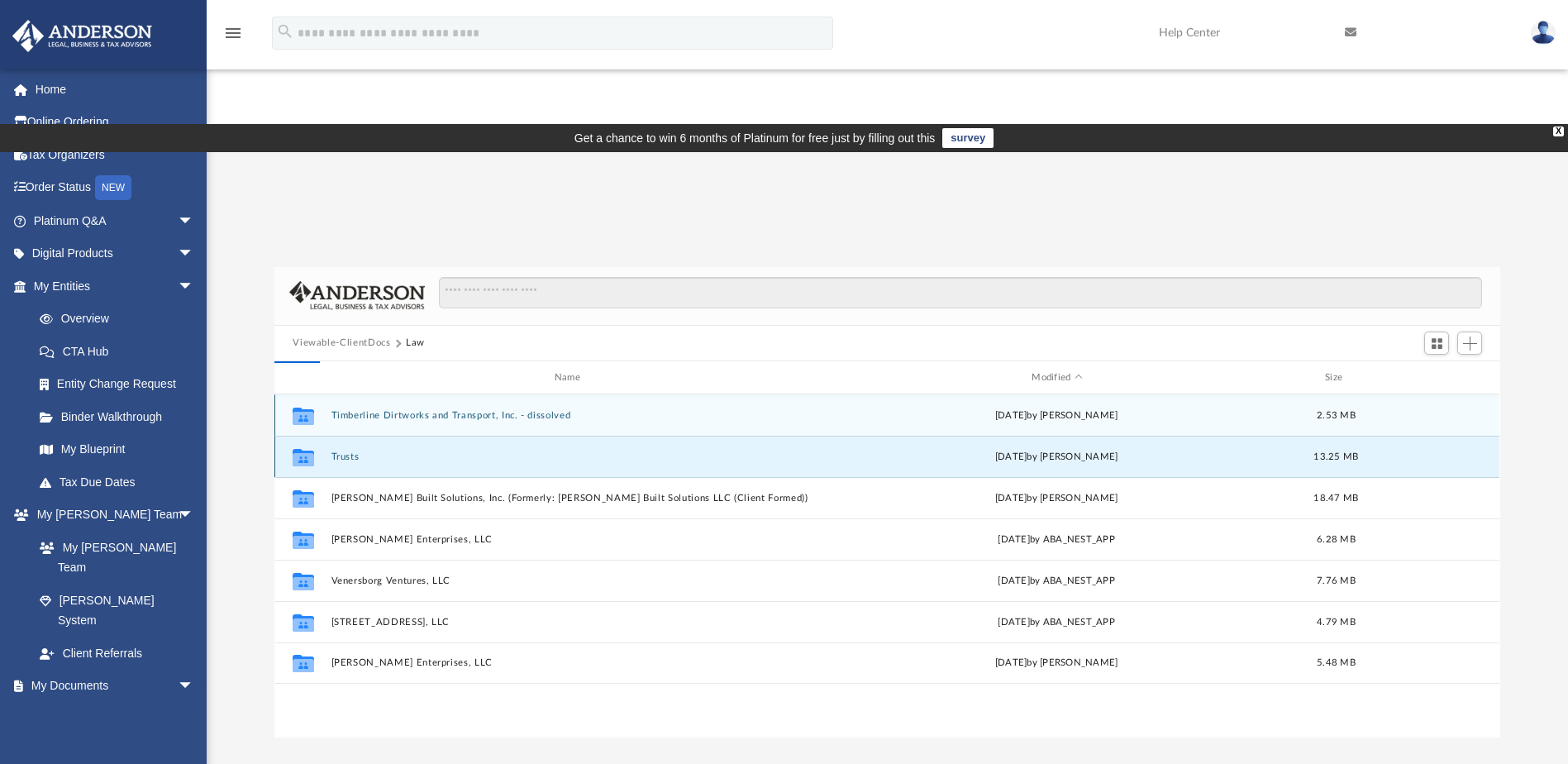
click at [346, 452] on button "Trusts" at bounding box center [571, 456] width 478 height 11
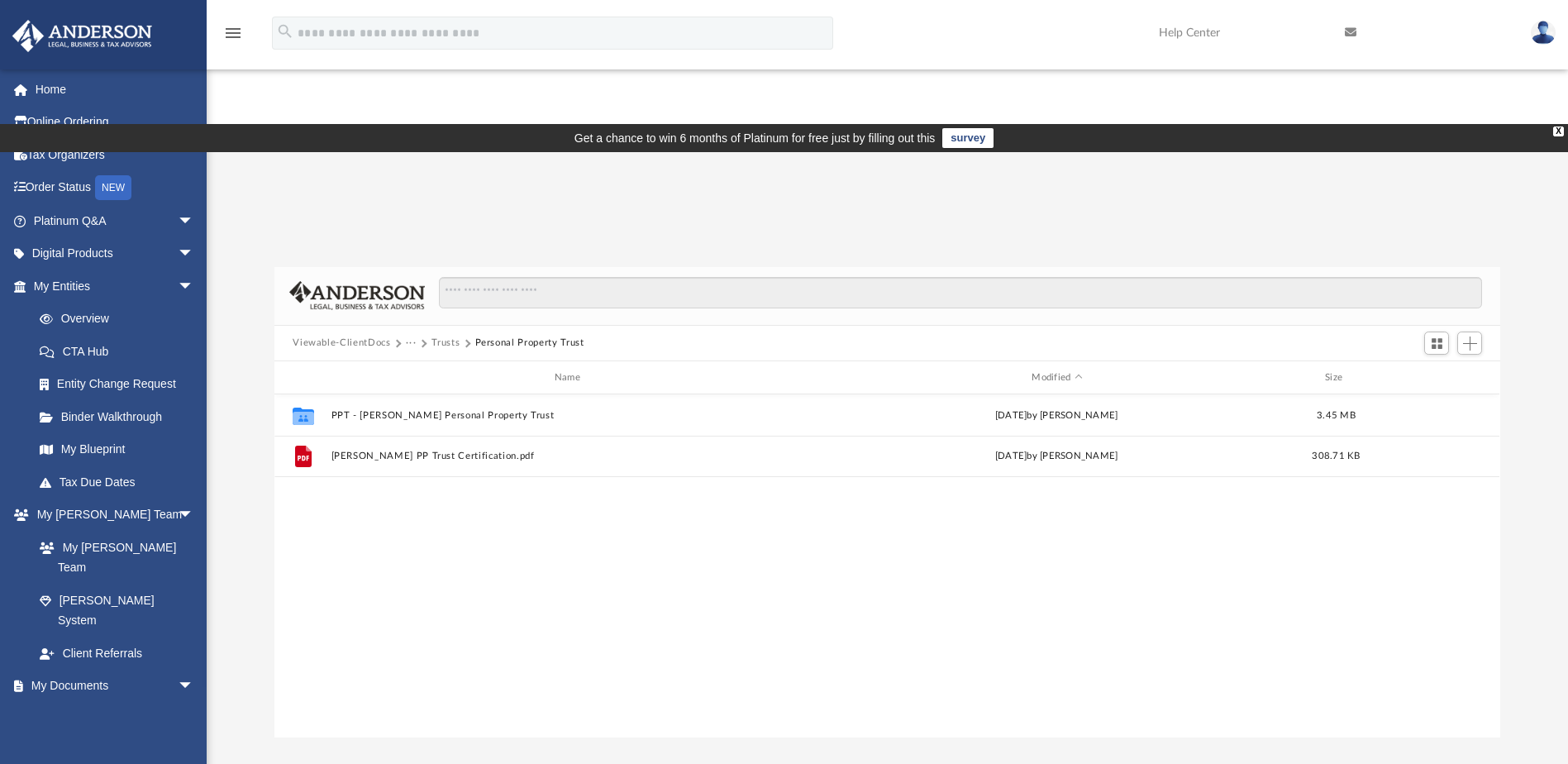
click at [450, 335] on button "Trusts" at bounding box center [445, 342] width 28 height 14
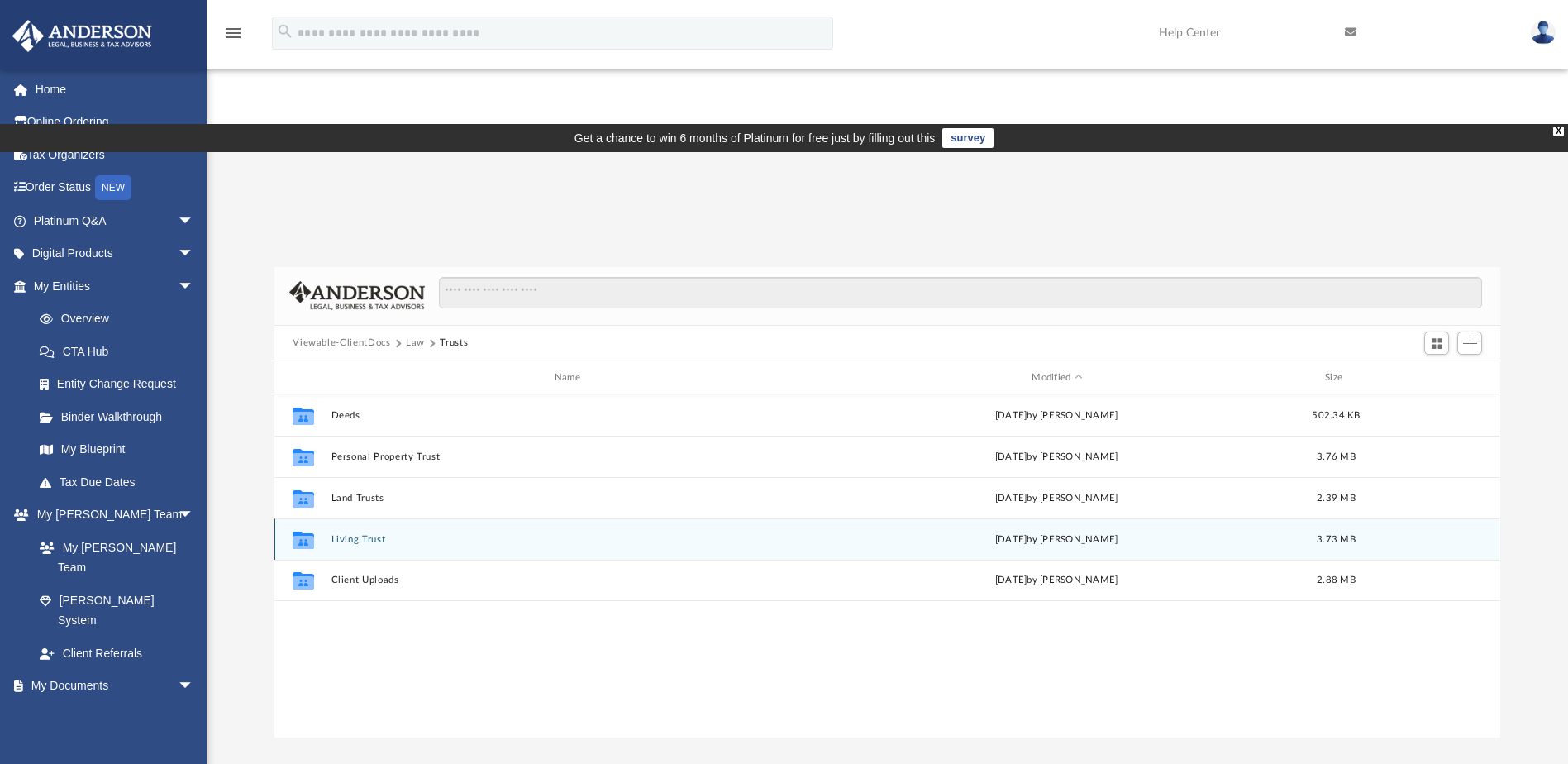
click at [355, 534] on button "Living Trust" at bounding box center [571, 539] width 478 height 11
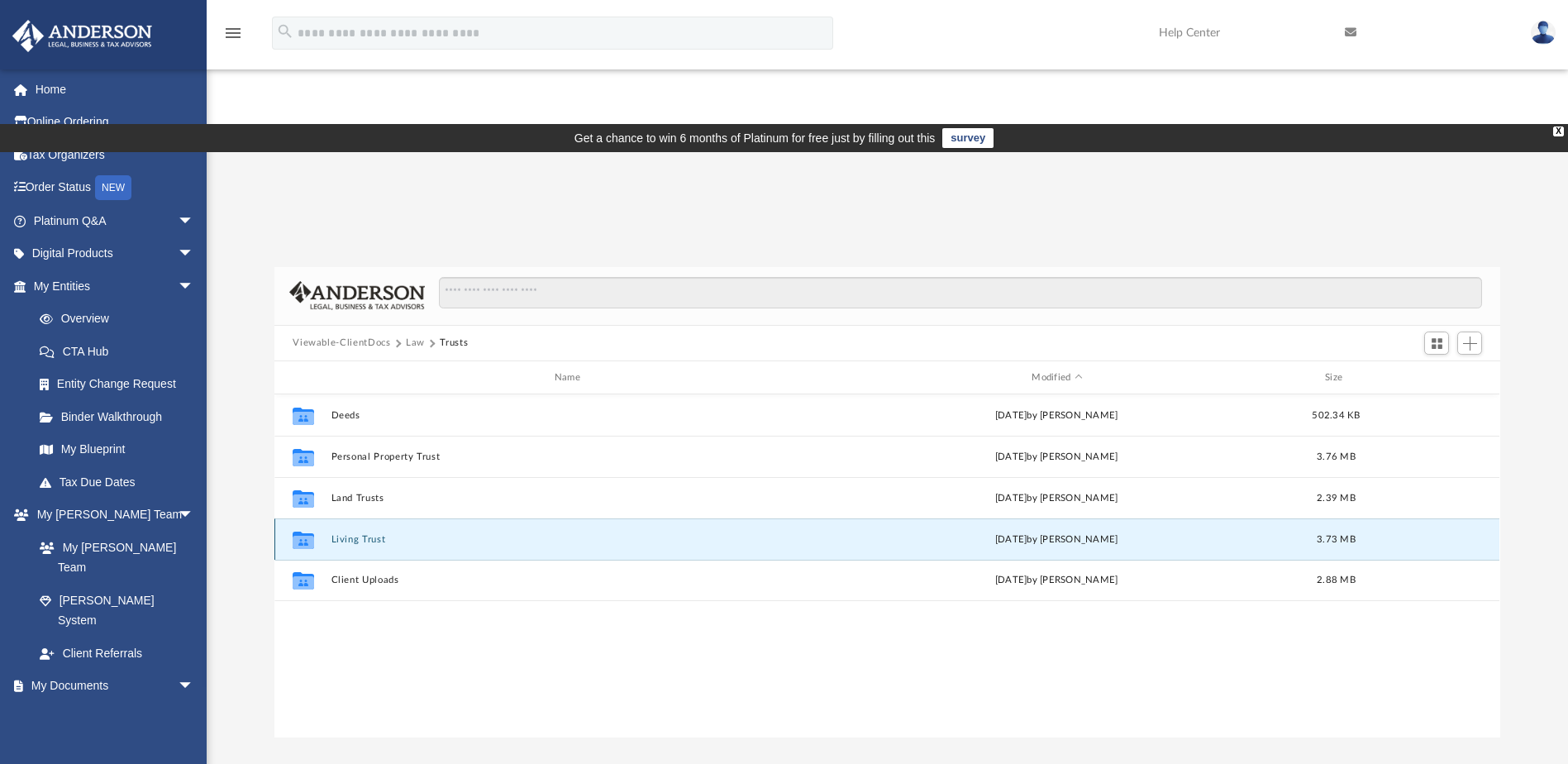
click at [355, 534] on button "Living Trust" at bounding box center [571, 539] width 478 height 11
